Goal: Check status: Check status

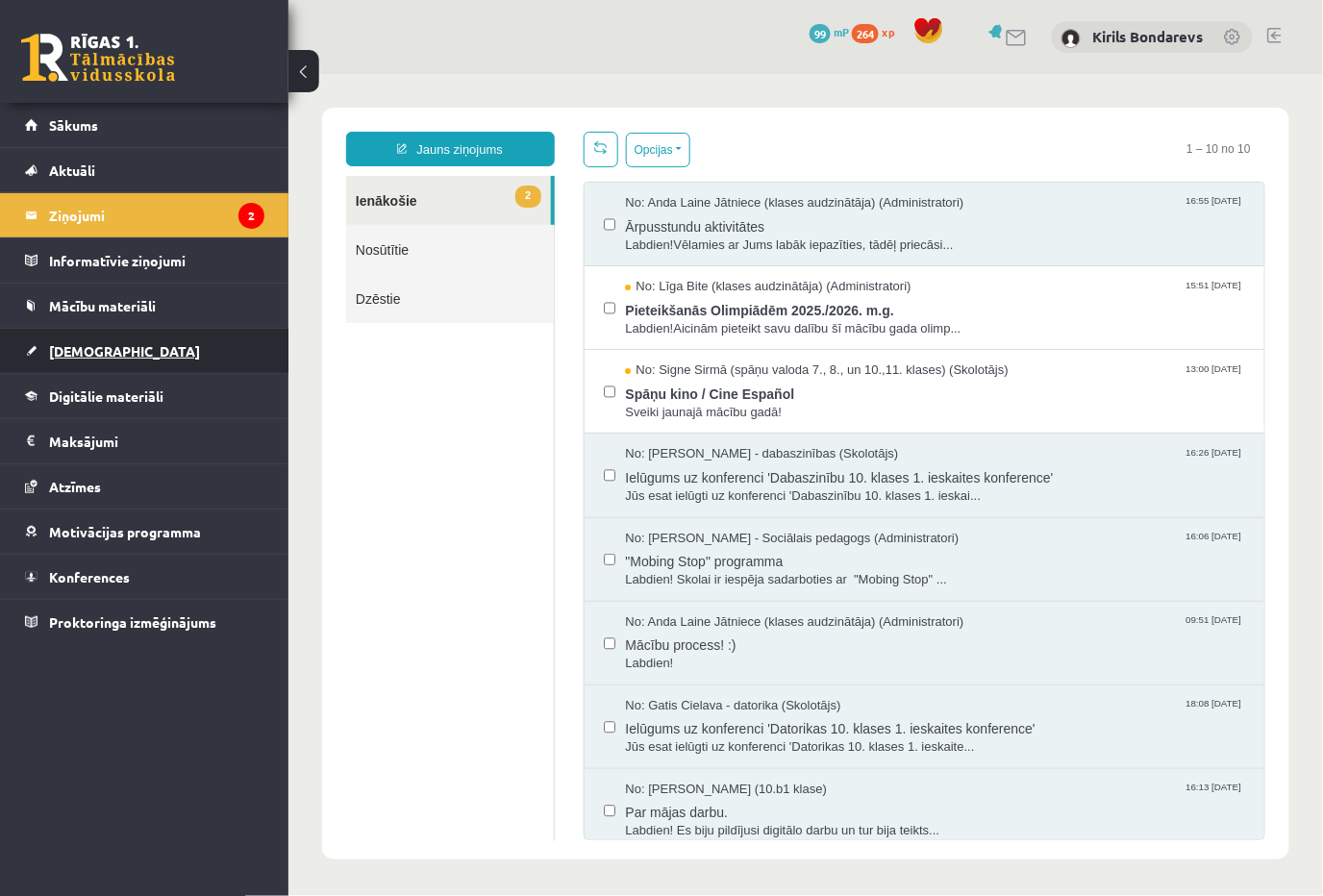
click at [82, 351] on span "[DEMOGRAPHIC_DATA]" at bounding box center [124, 351] width 151 height 18
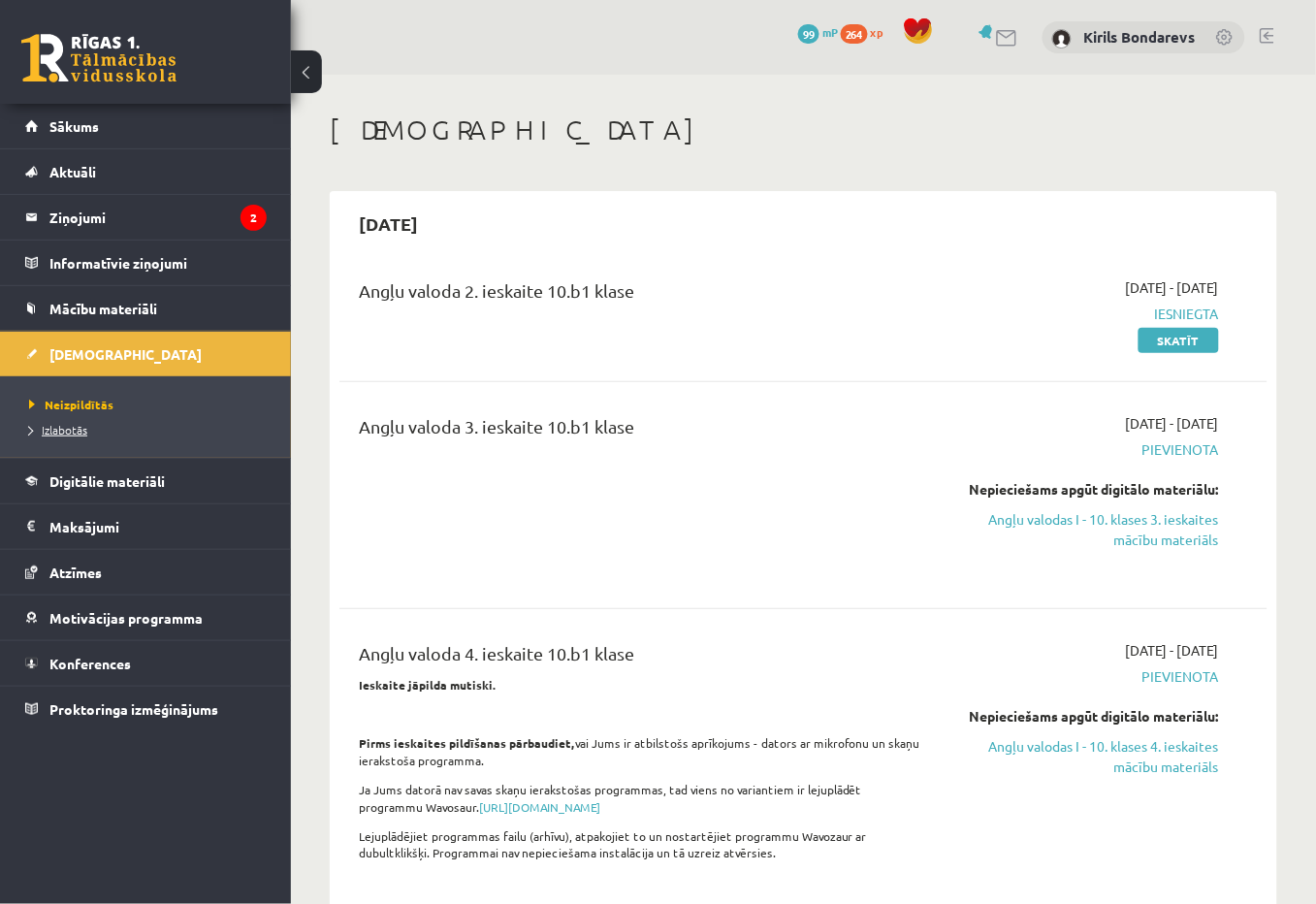
click at [92, 424] on link "Izlabotās" at bounding box center [150, 430] width 242 height 18
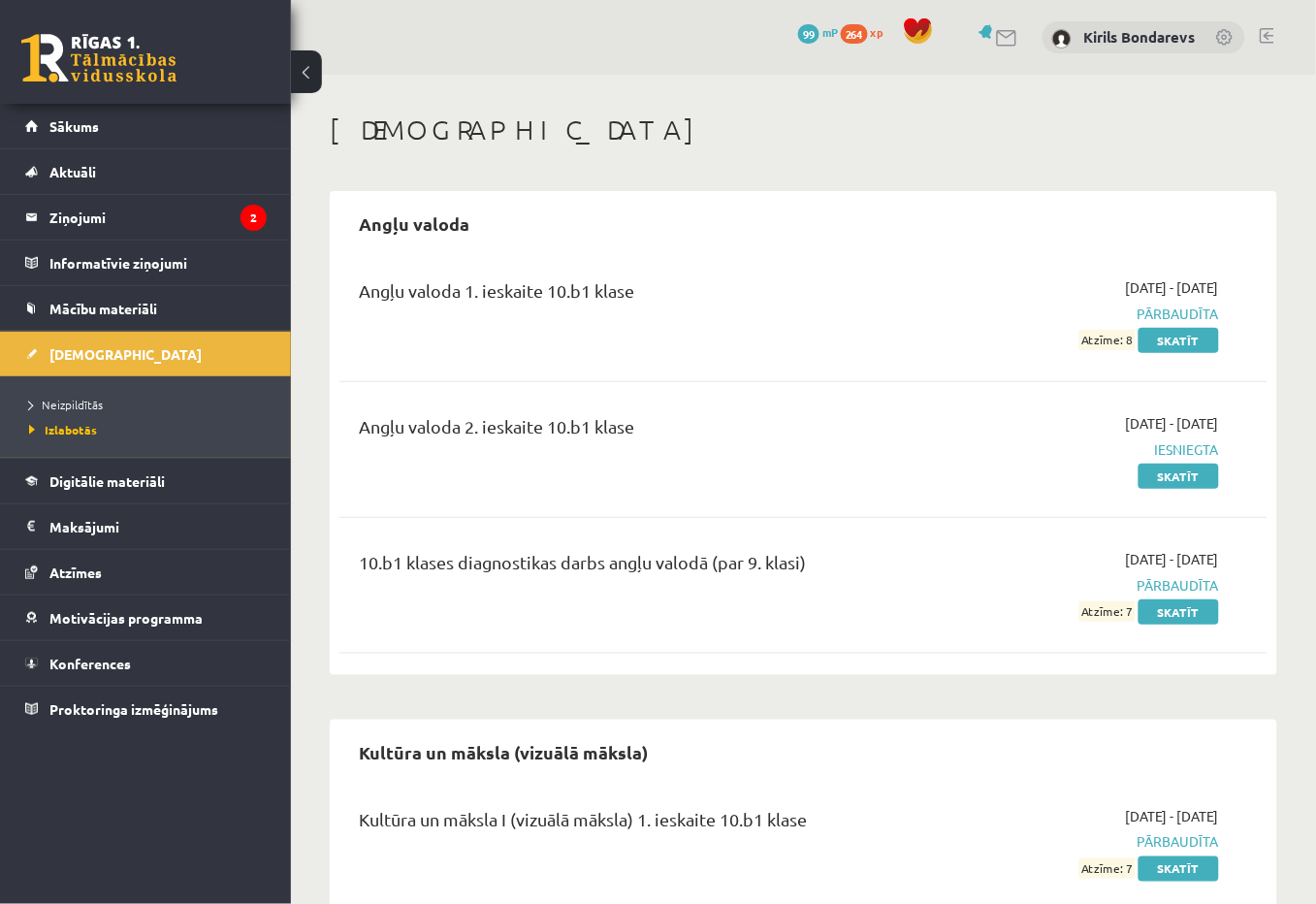
scroll to position [202, 0]
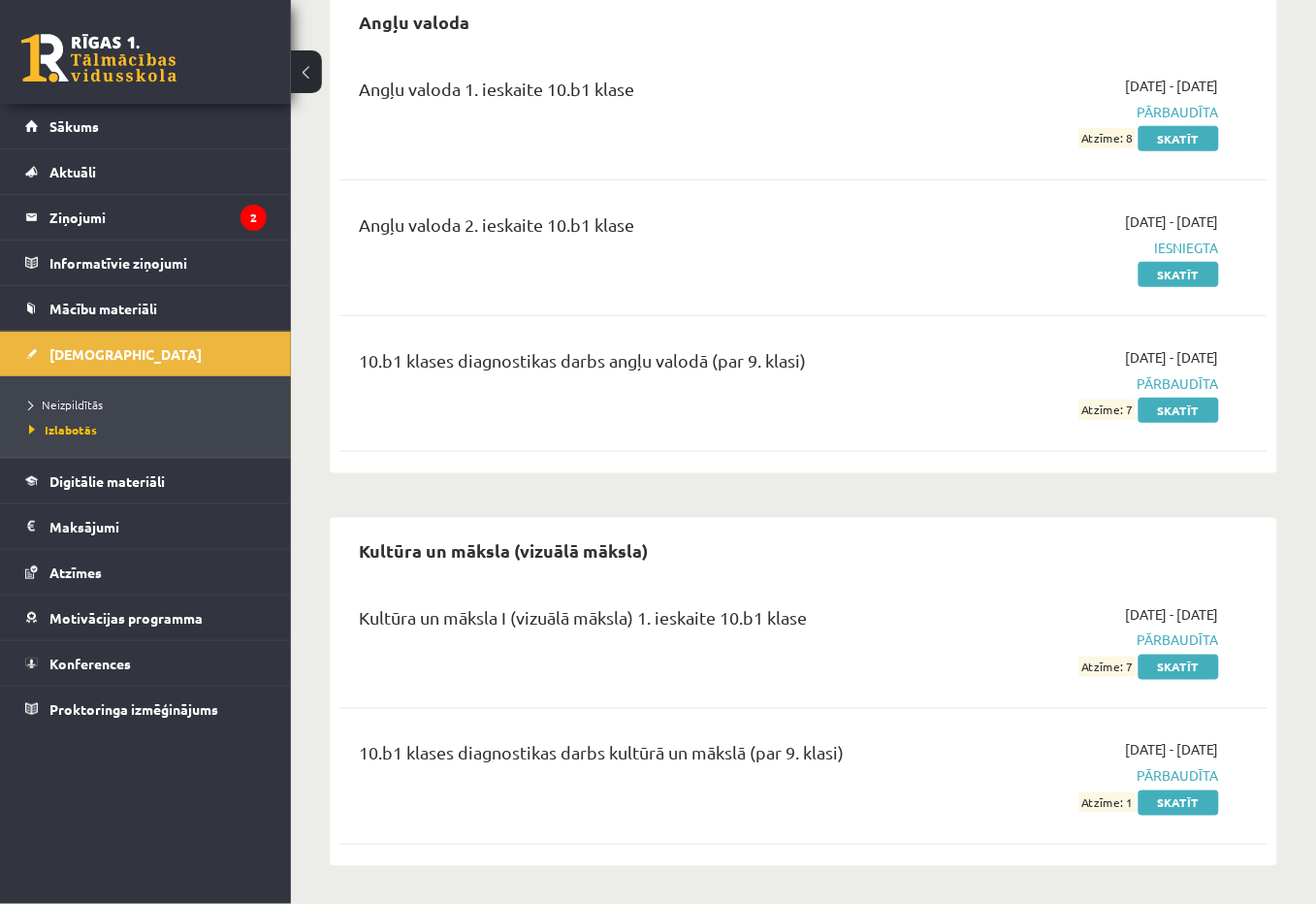
click at [1128, 803] on span "Atzīme: 1" at bounding box center [1107, 802] width 56 height 21
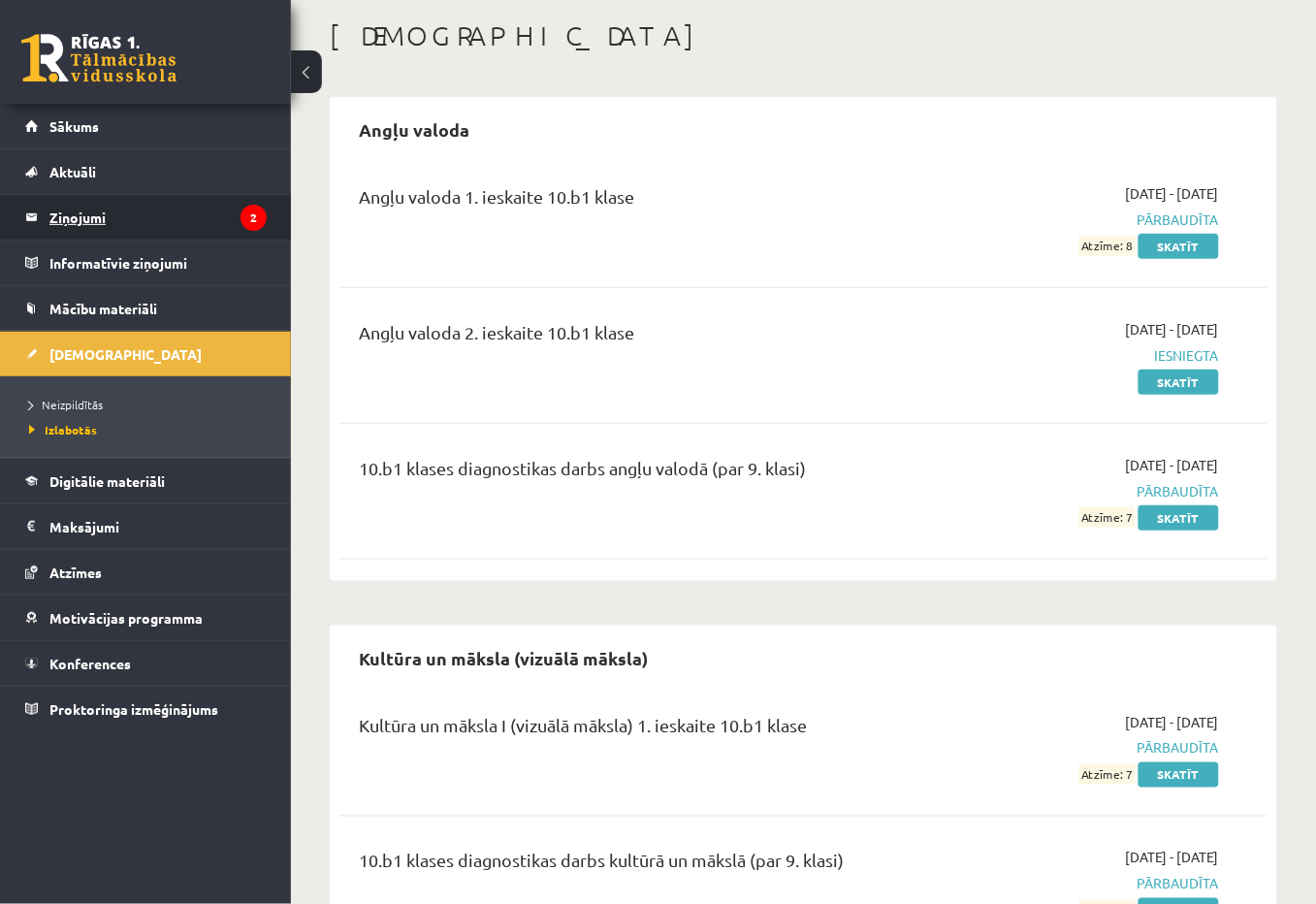
click at [131, 224] on legend "Ziņojumi 2" at bounding box center [157, 217] width 217 height 44
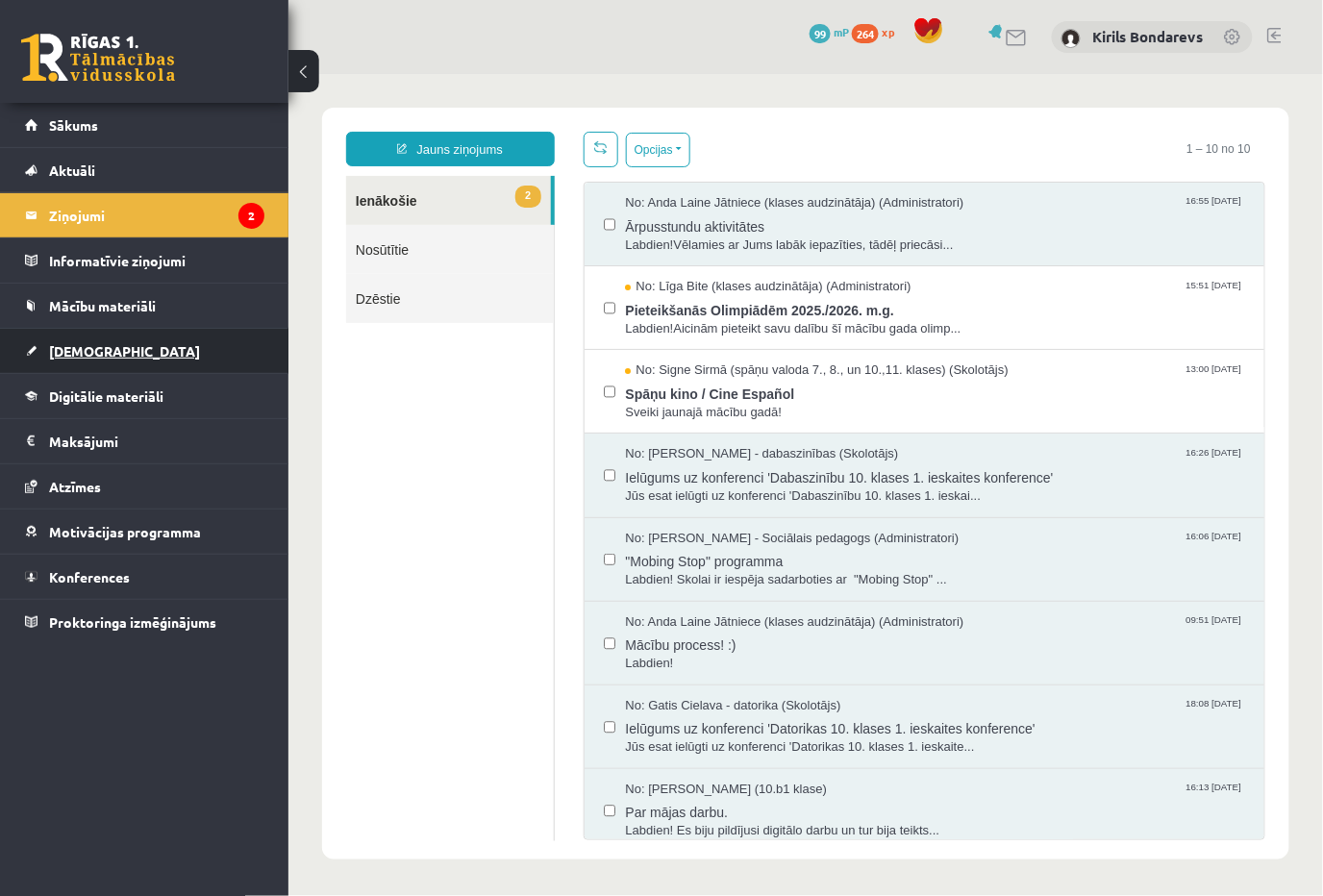
click at [51, 350] on span "[DEMOGRAPHIC_DATA]" at bounding box center [124, 351] width 151 height 18
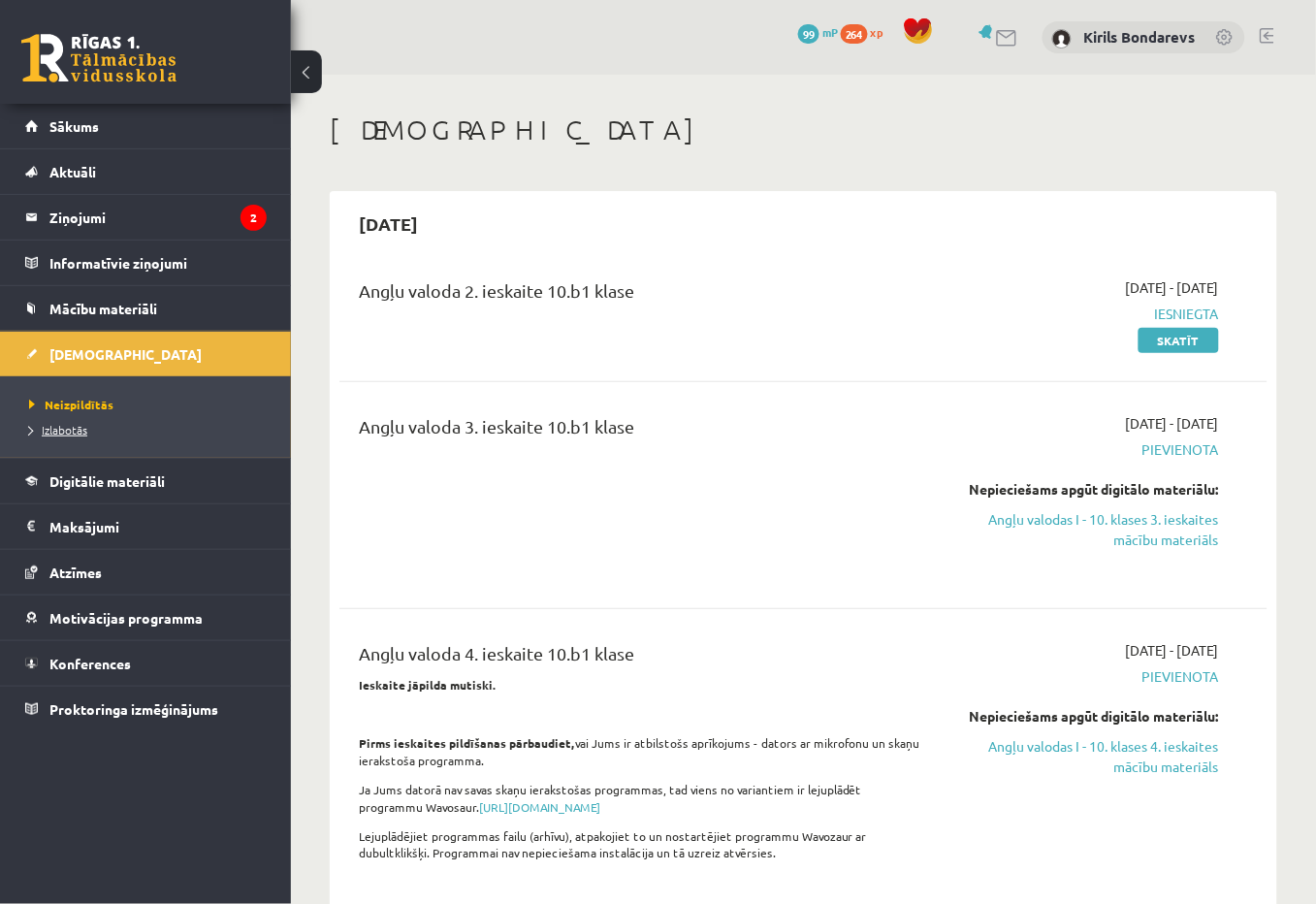
click at [61, 429] on span "Izlabotās" at bounding box center [58, 430] width 58 height 16
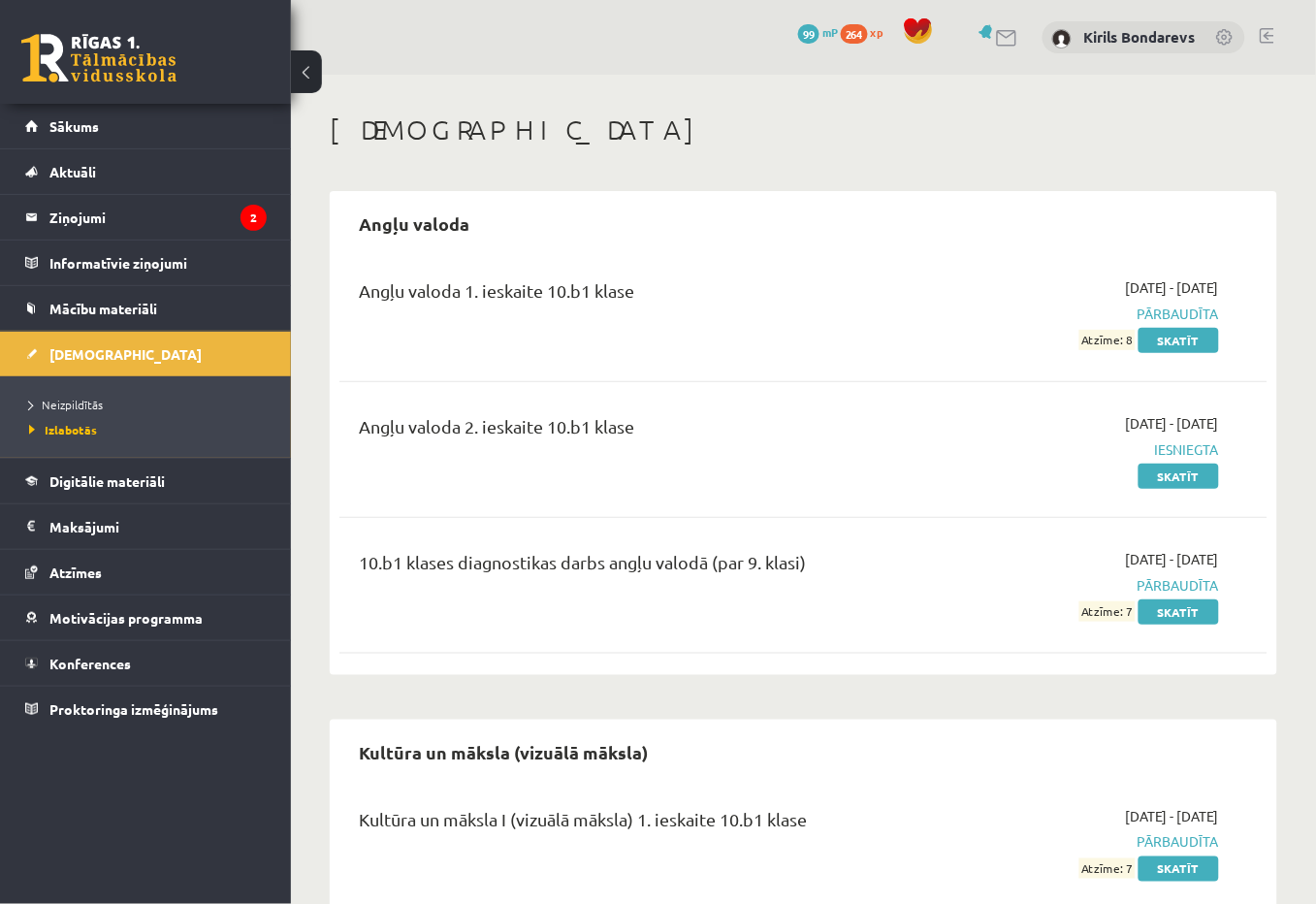
scroll to position [202, 0]
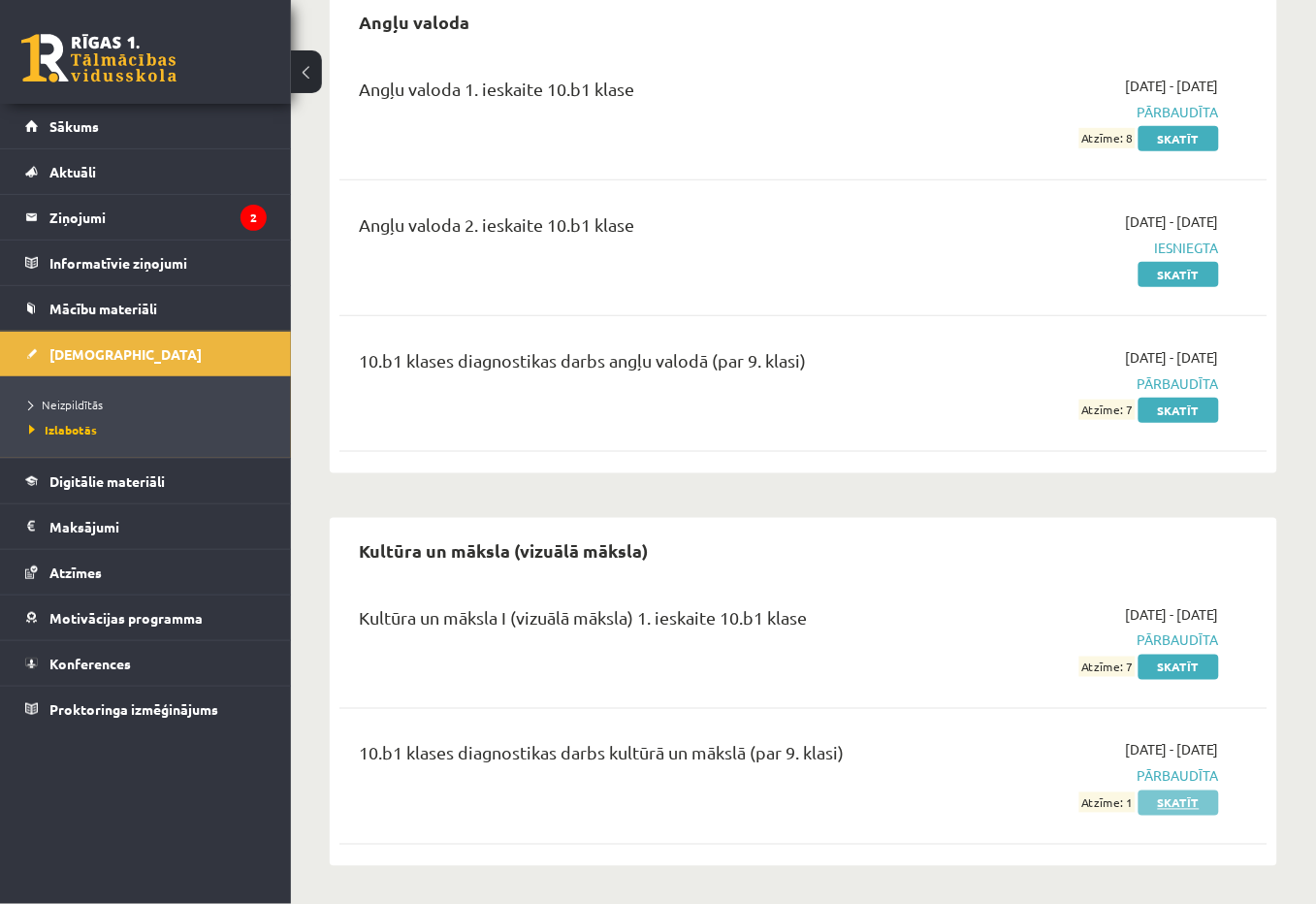
click at [1142, 796] on link "Skatīt" at bounding box center [1179, 803] width 80 height 26
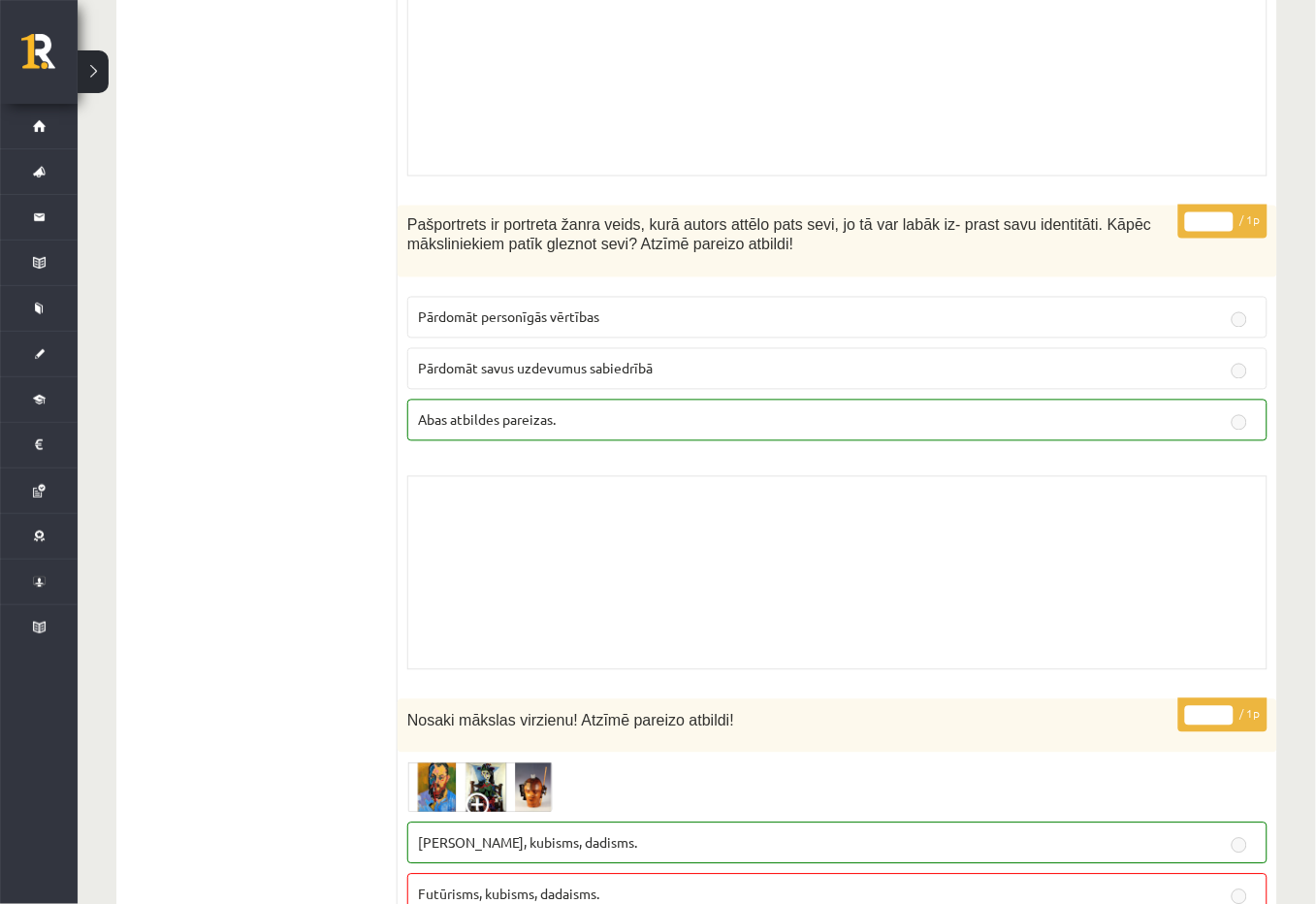
scroll to position [970, 0]
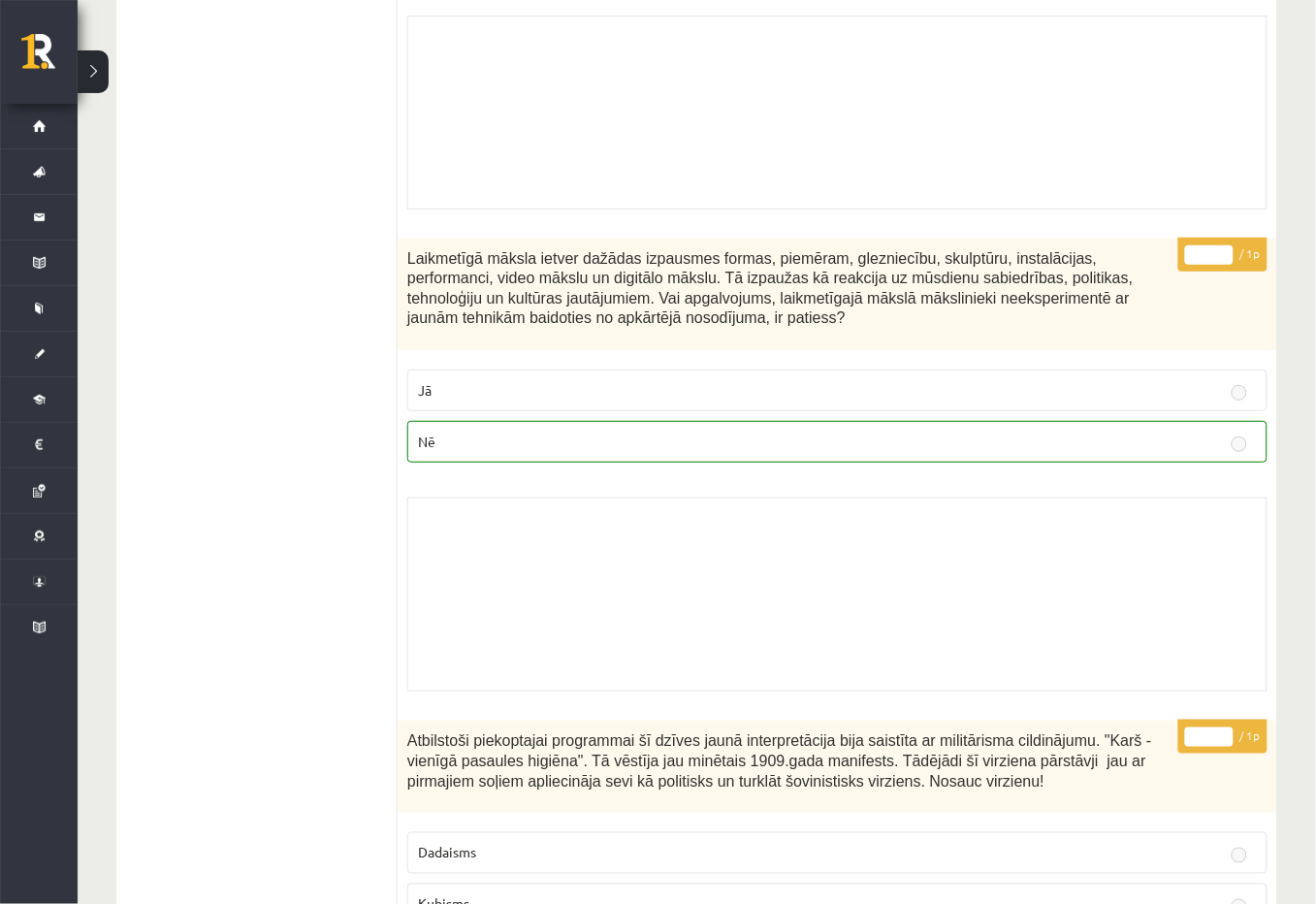
scroll to position [13122, 0]
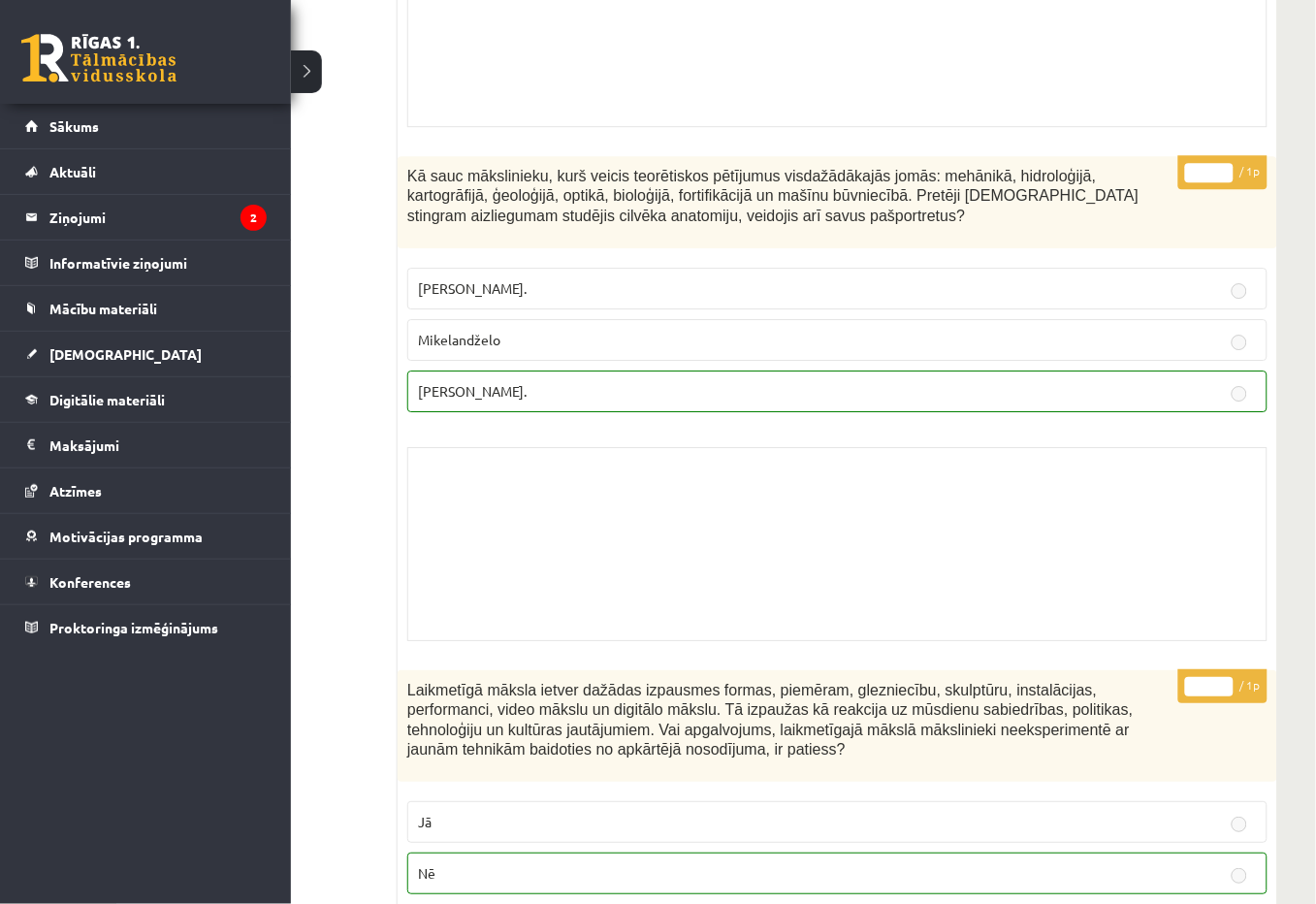
click at [46, 37] on link at bounding box center [99, 58] width 155 height 48
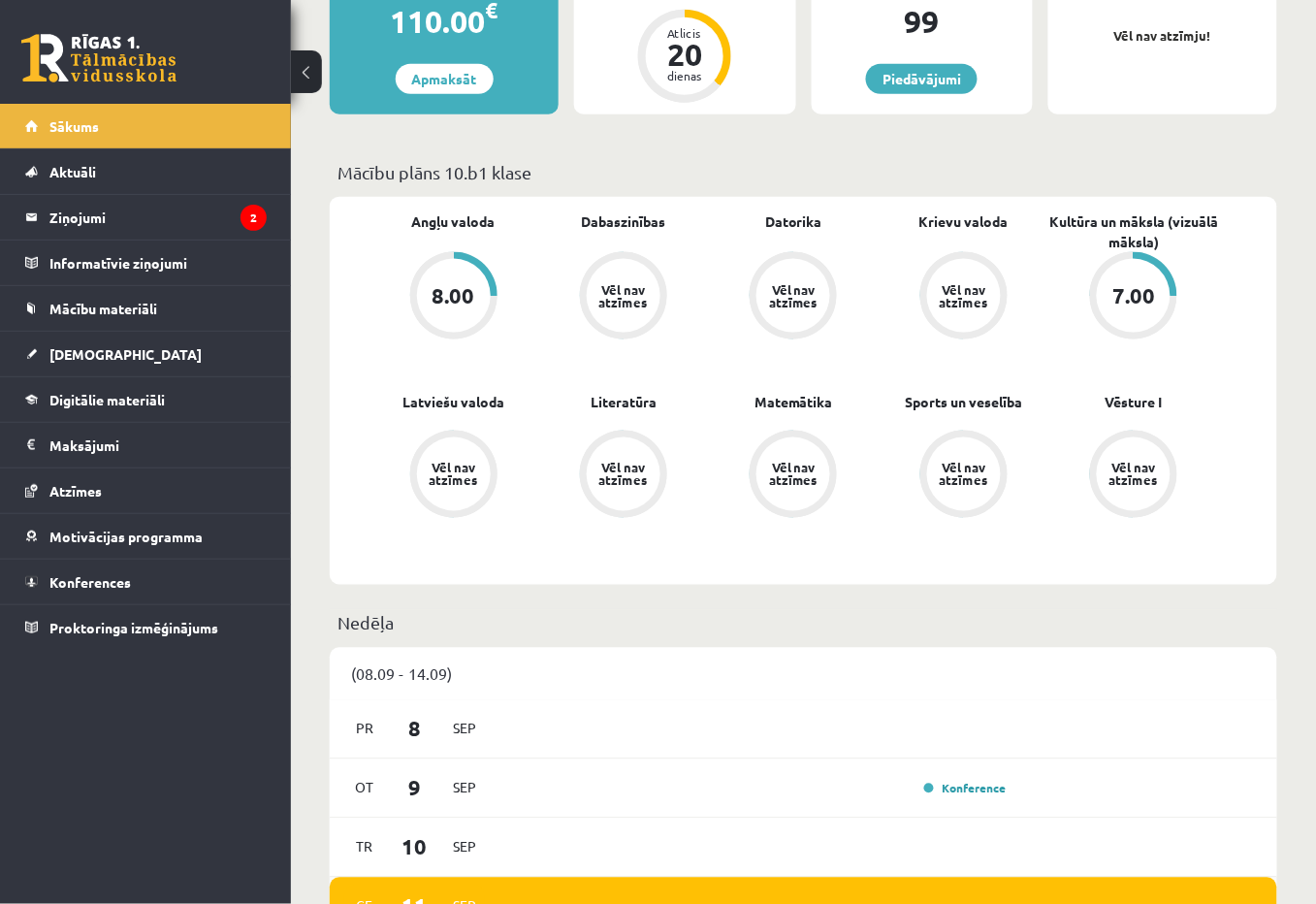
scroll to position [970, 0]
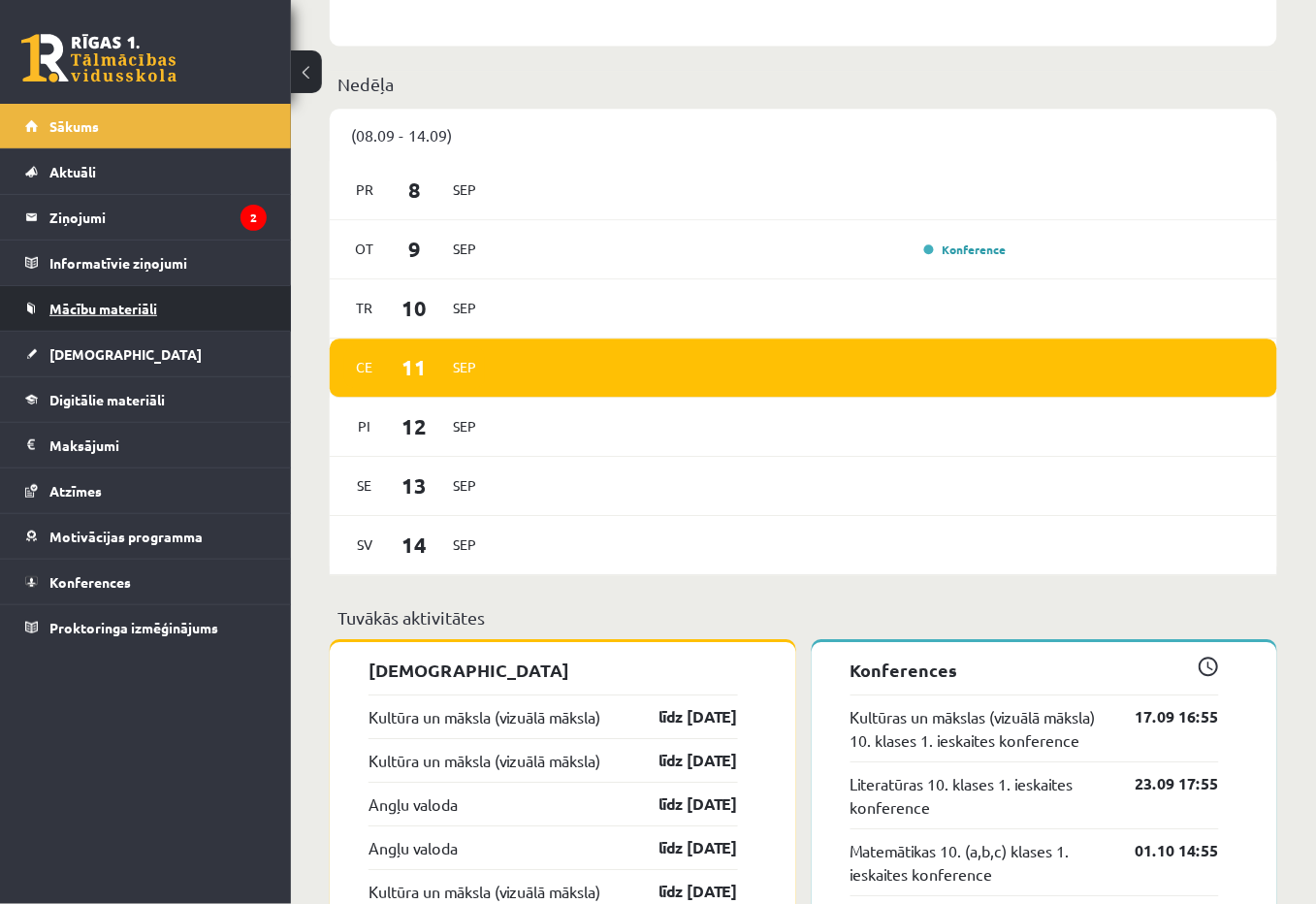
click at [84, 312] on span "Mācību materiāli" at bounding box center [103, 308] width 108 height 18
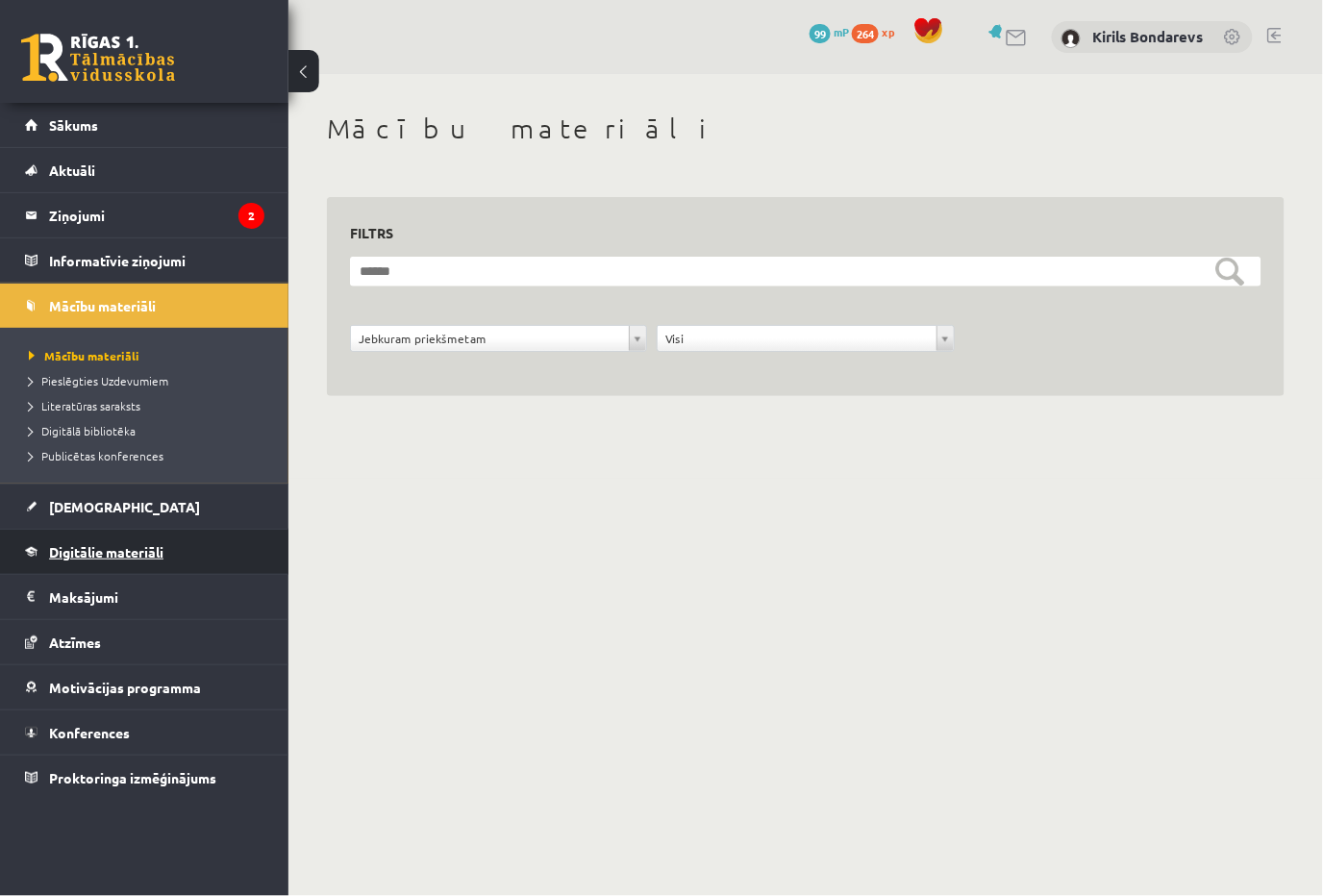
click at [101, 556] on span "Digitālie materiāli" at bounding box center [106, 552] width 115 height 18
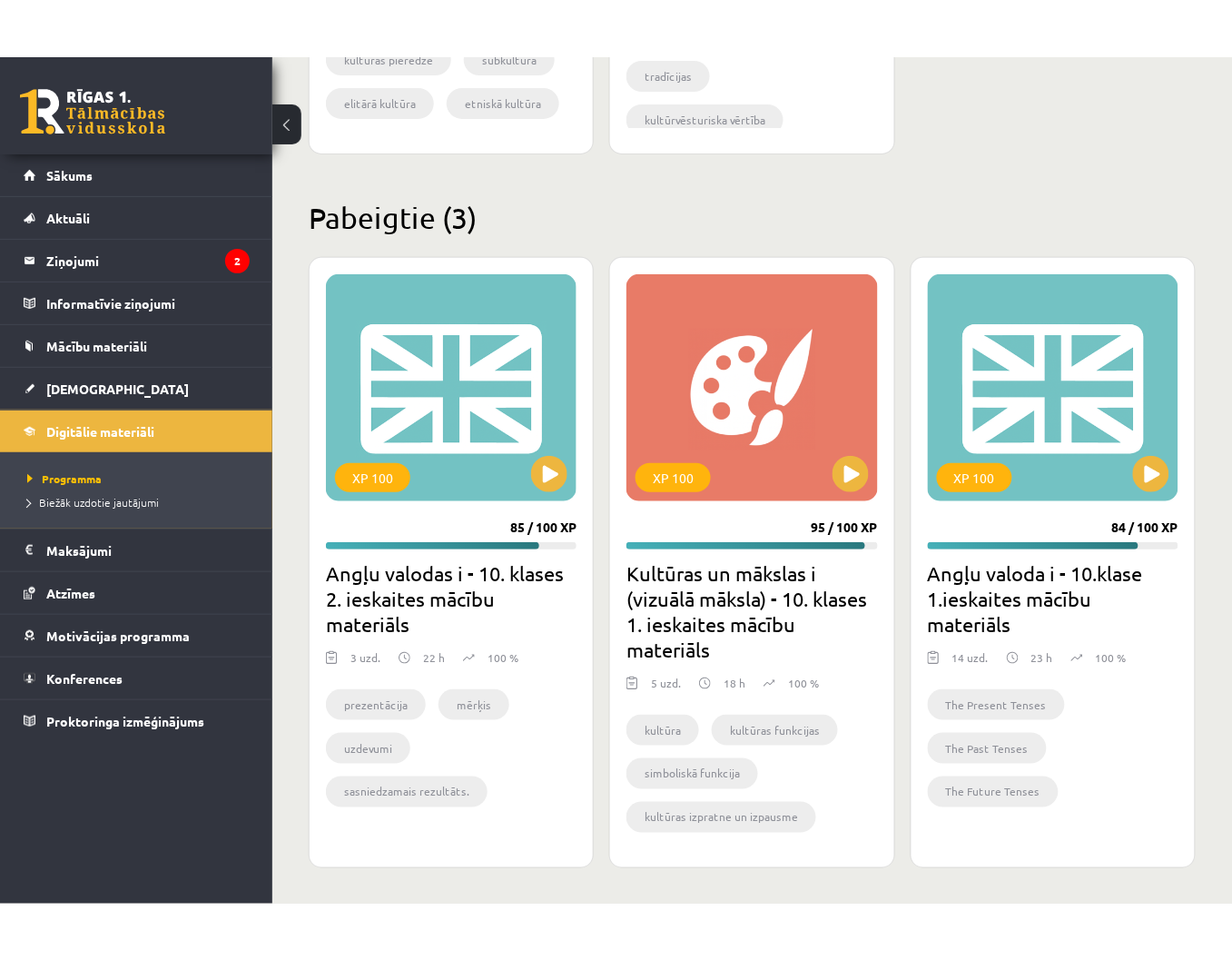
scroll to position [1544, 0]
